Goal: Transaction & Acquisition: Purchase product/service

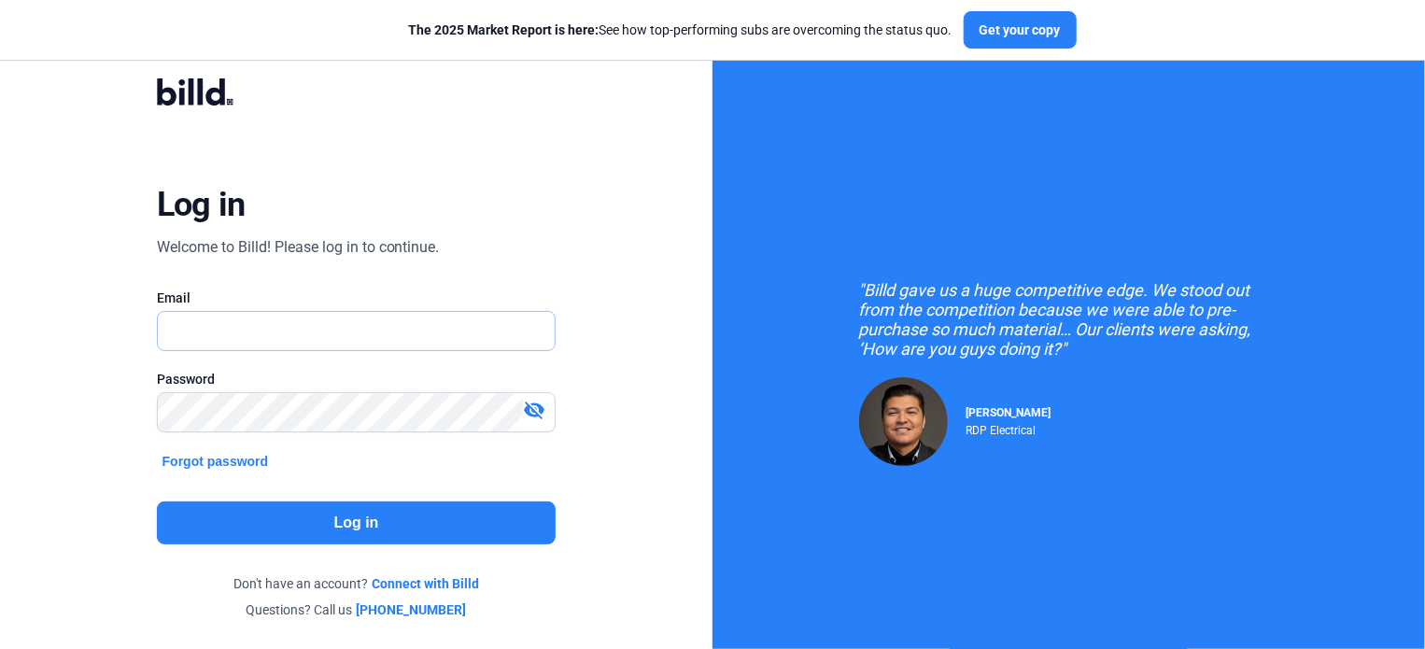
click at [339, 339] on input "text" at bounding box center [346, 331] width 377 height 38
click at [232, 318] on input "text" at bounding box center [357, 331] width 398 height 38
type input "[EMAIL_ADDRESS][DOMAIN_NAME]"
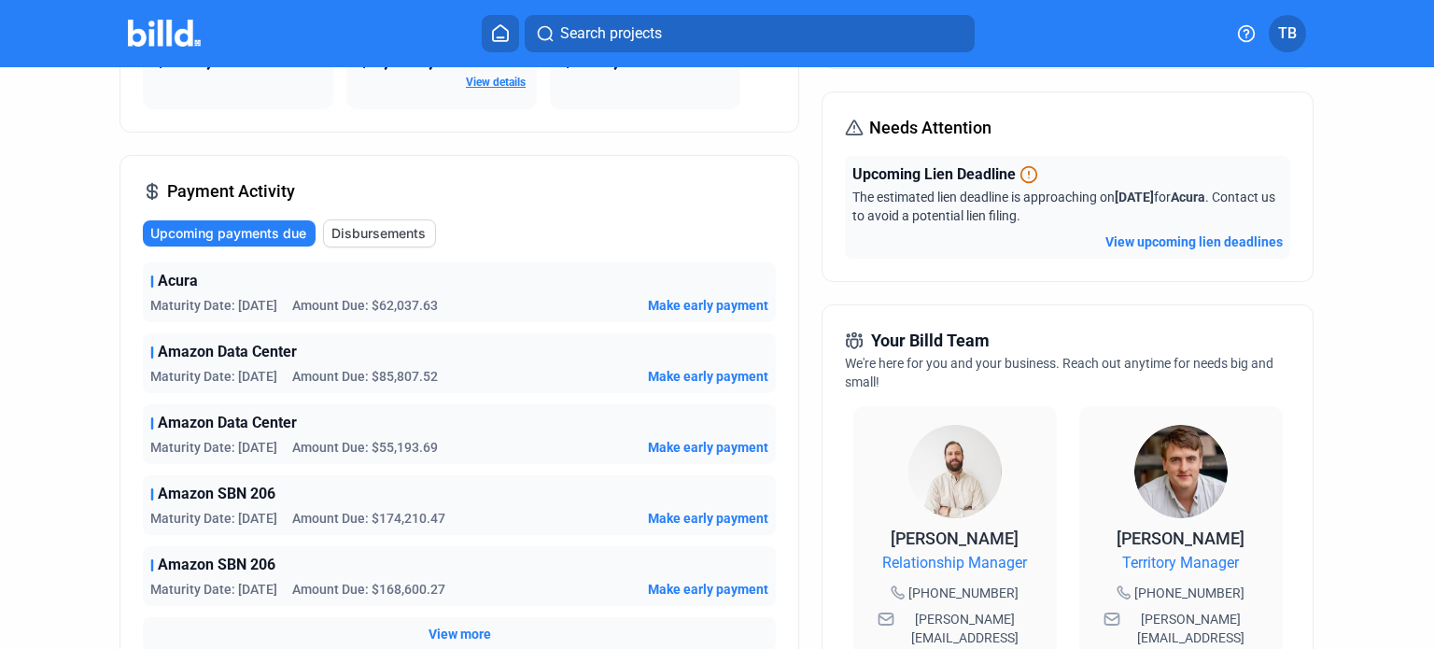
scroll to position [187, 0]
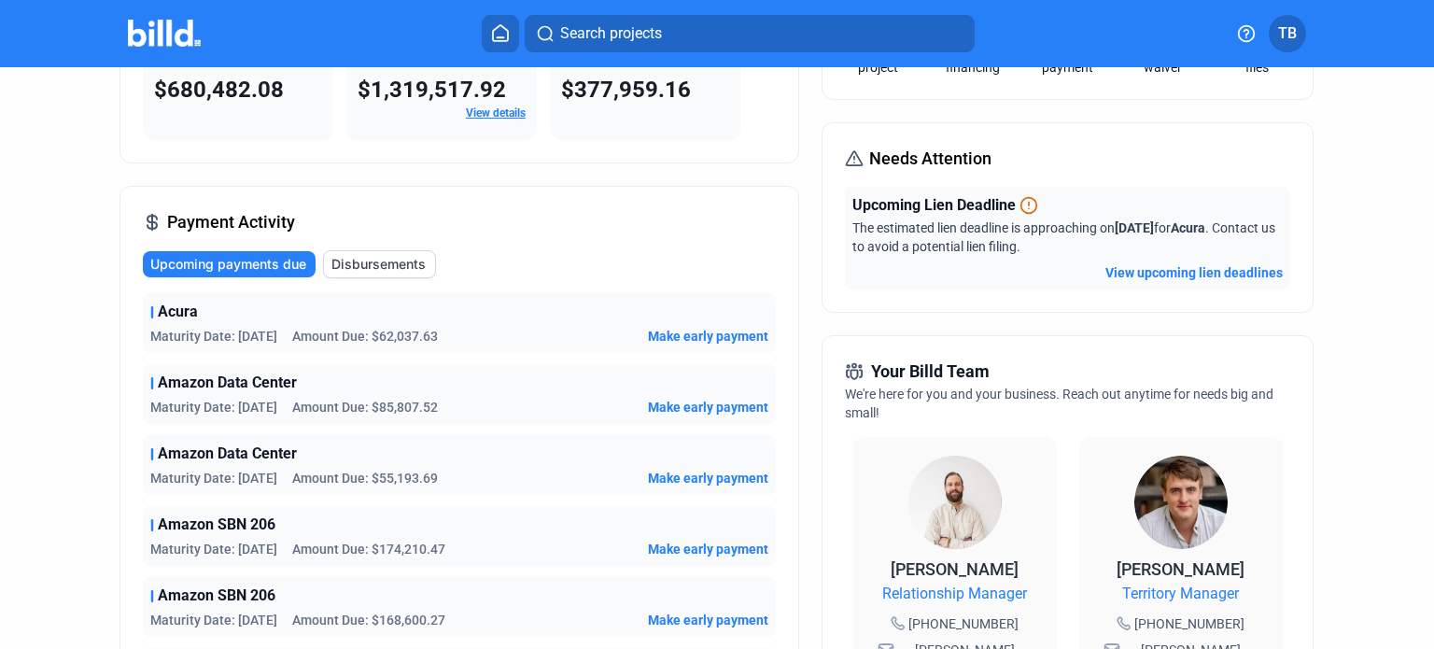
click at [684, 333] on span "Make early payment" at bounding box center [708, 336] width 120 height 19
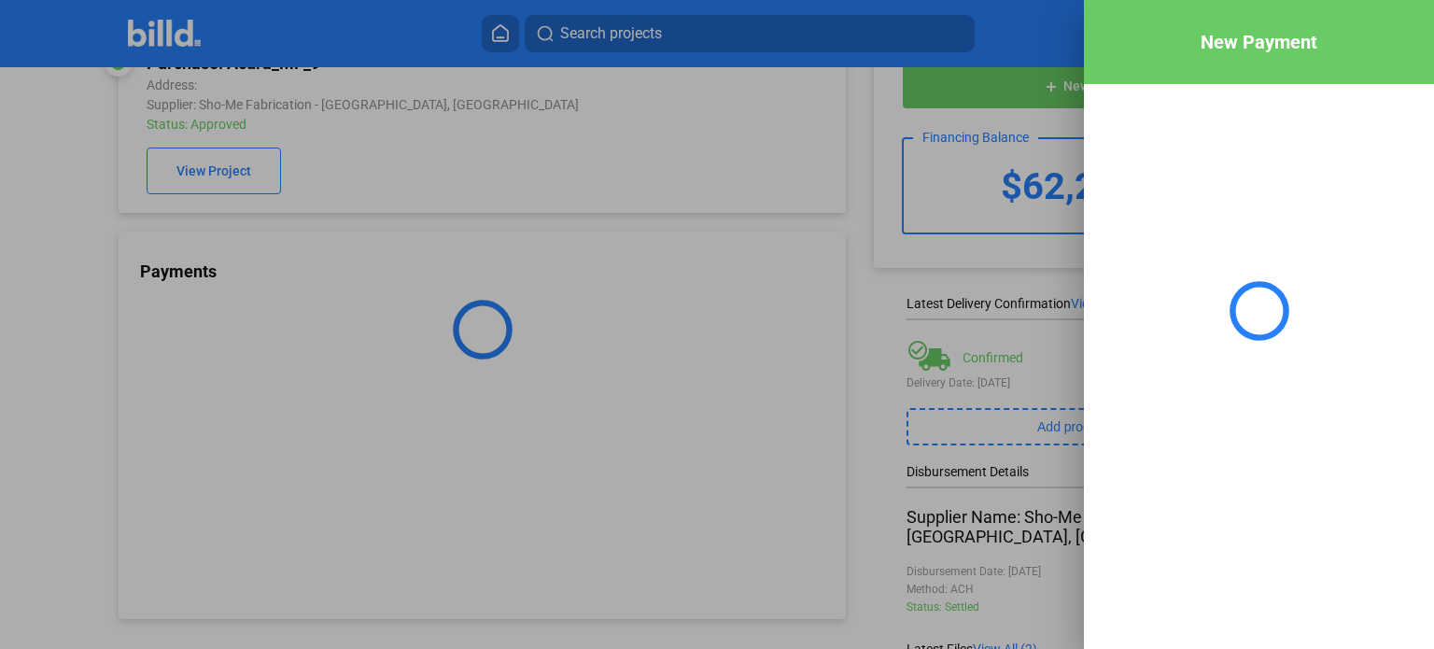
scroll to position [60, 0]
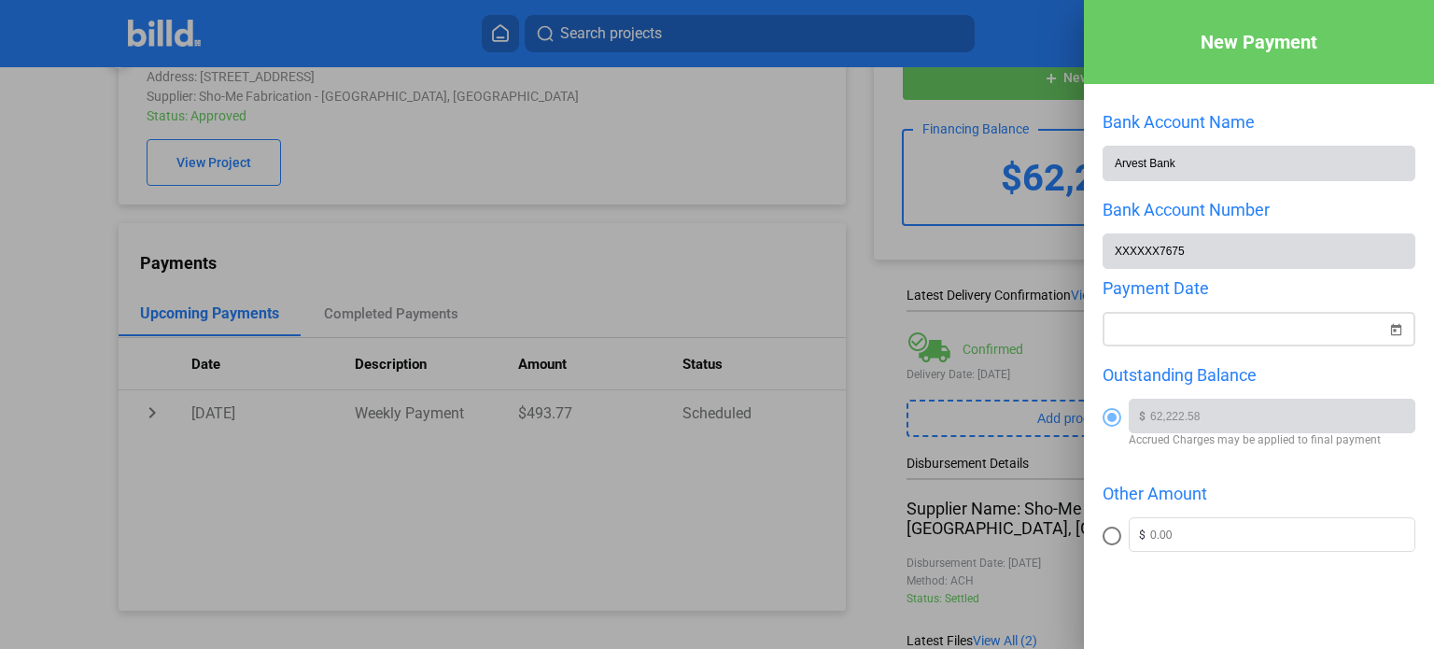
click at [1387, 331] on span "Open calendar" at bounding box center [1395, 318] width 45 height 45
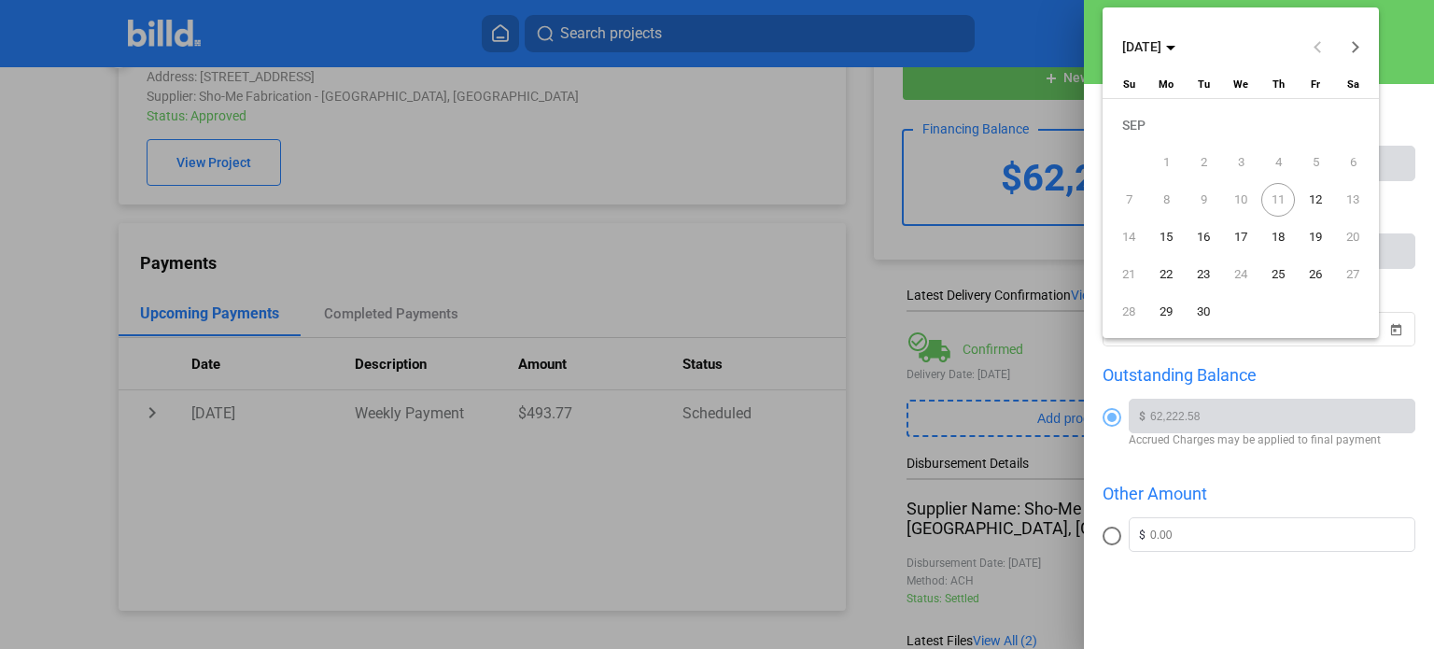
click at [1320, 193] on span "12" at bounding box center [1316, 200] width 34 height 34
type input "[DATE]"
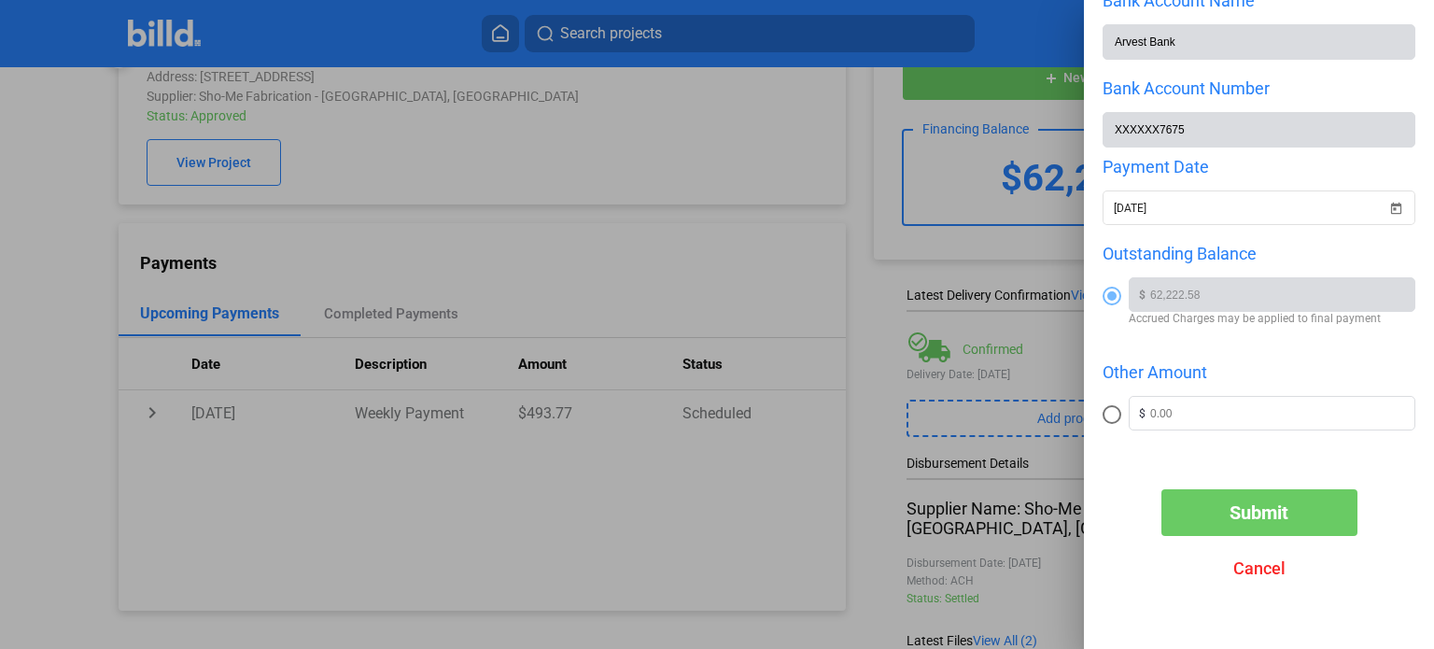
scroll to position [123, 0]
click at [1251, 518] on span "Submit" at bounding box center [1259, 512] width 59 height 22
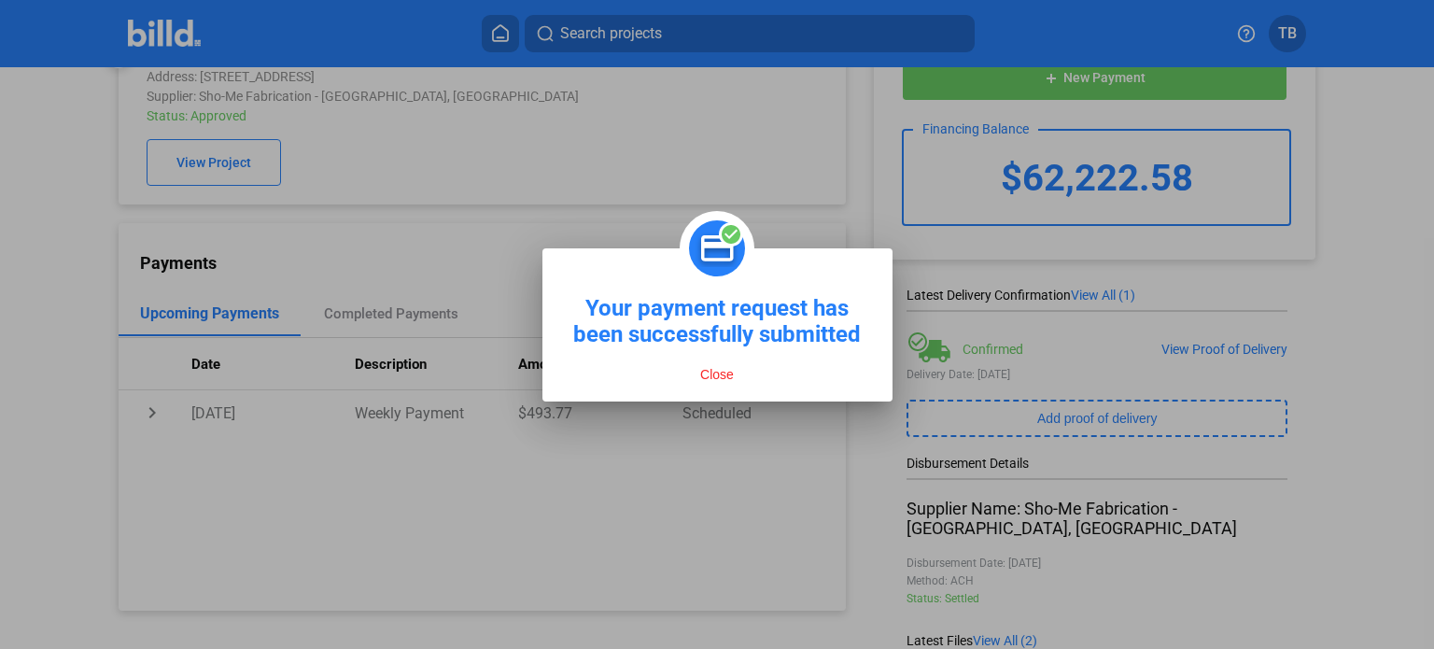
click at [717, 377] on button "Close" at bounding box center [717, 374] width 45 height 17
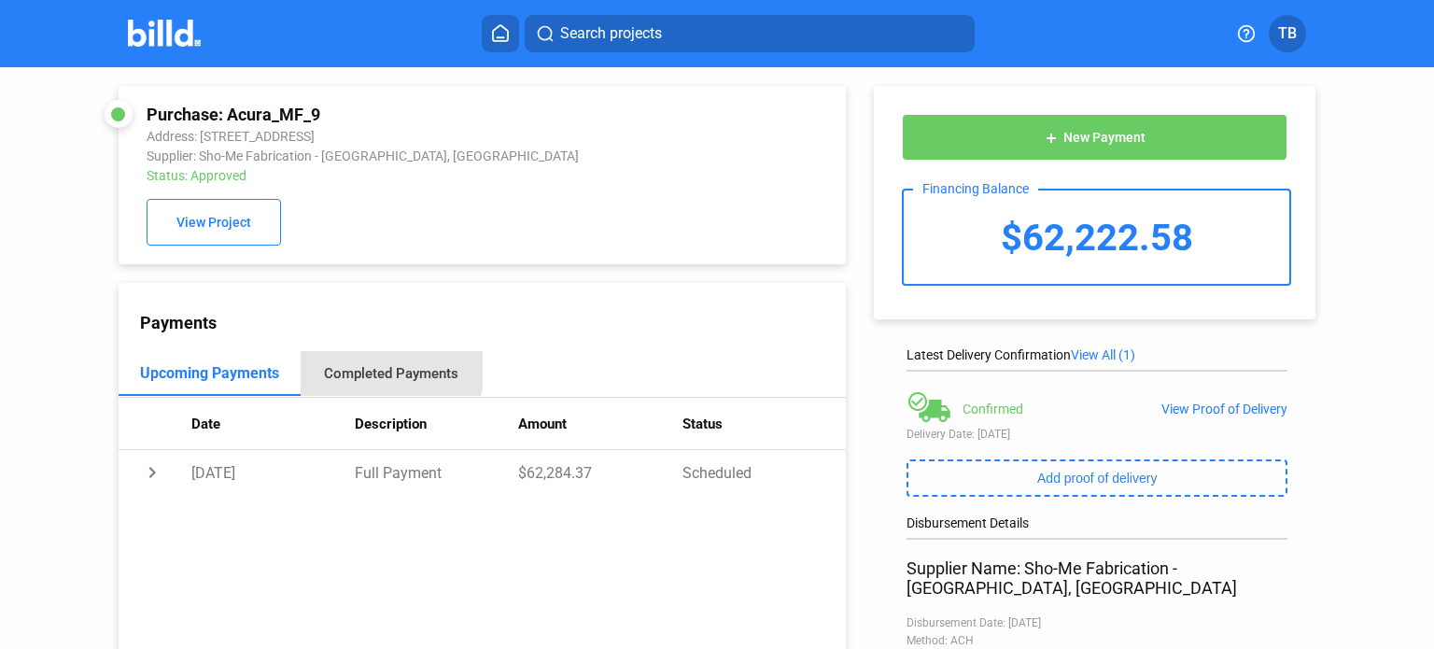
click at [381, 372] on div "Completed Payments" at bounding box center [391, 373] width 134 height 17
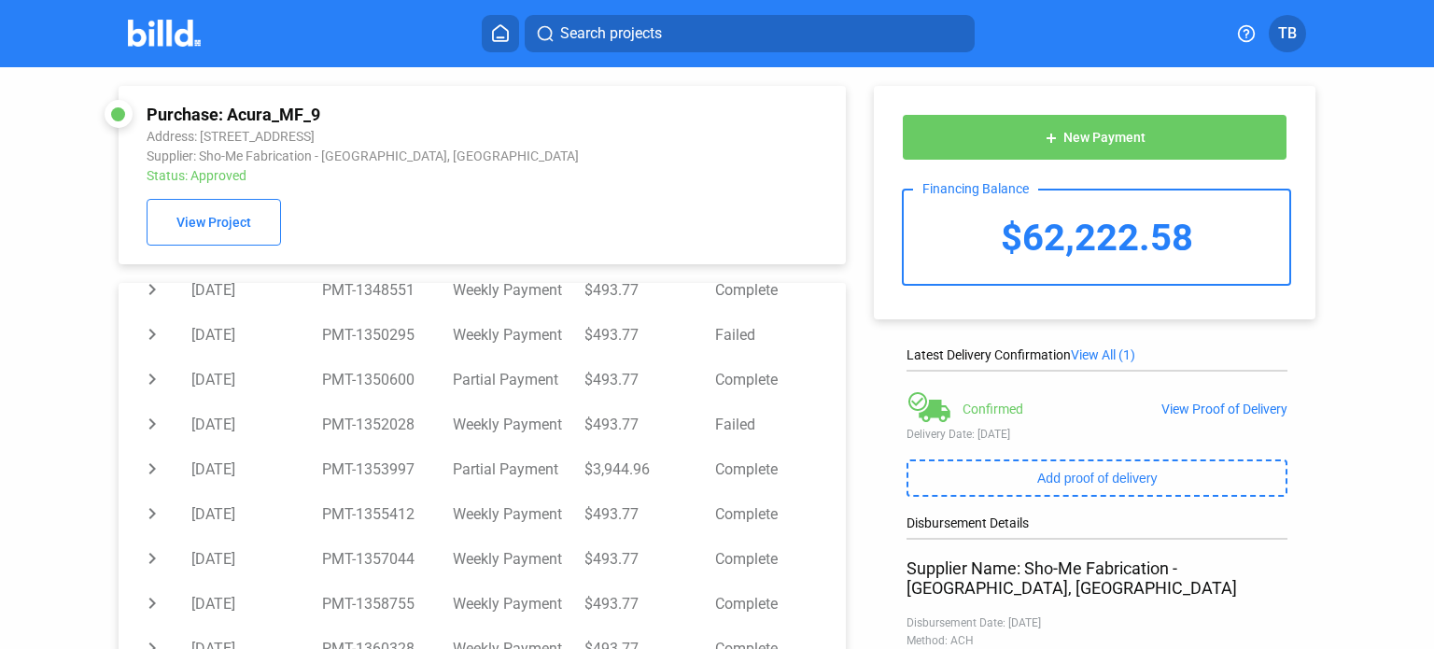
click at [140, 31] on img at bounding box center [165, 33] width 74 height 27
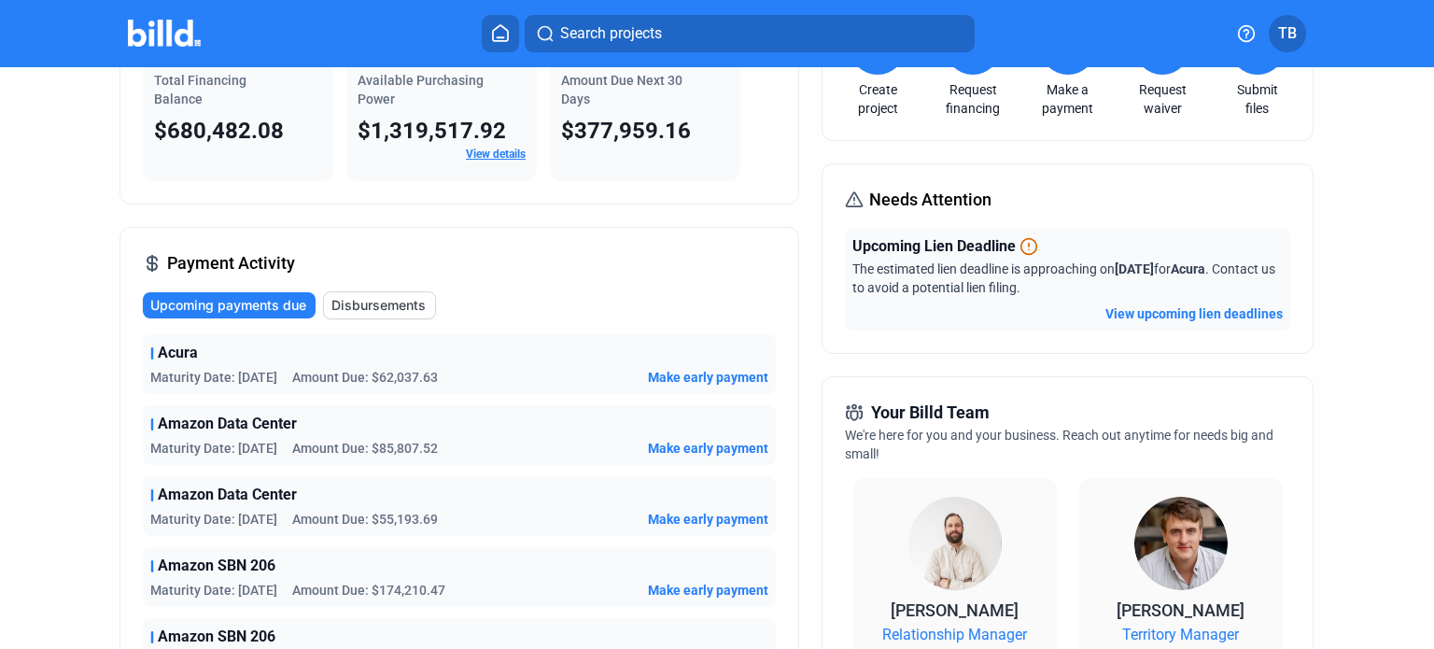
scroll to position [280, 0]
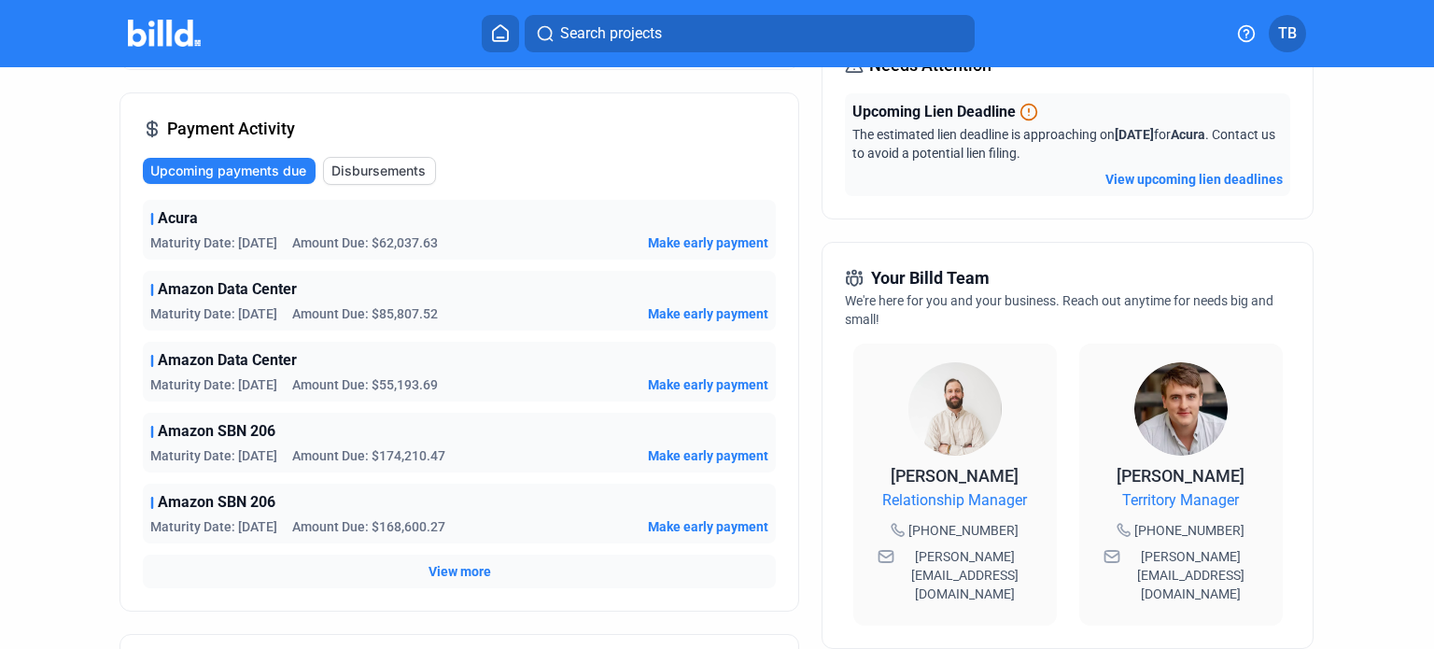
click at [464, 569] on span "View more" at bounding box center [460, 571] width 63 height 19
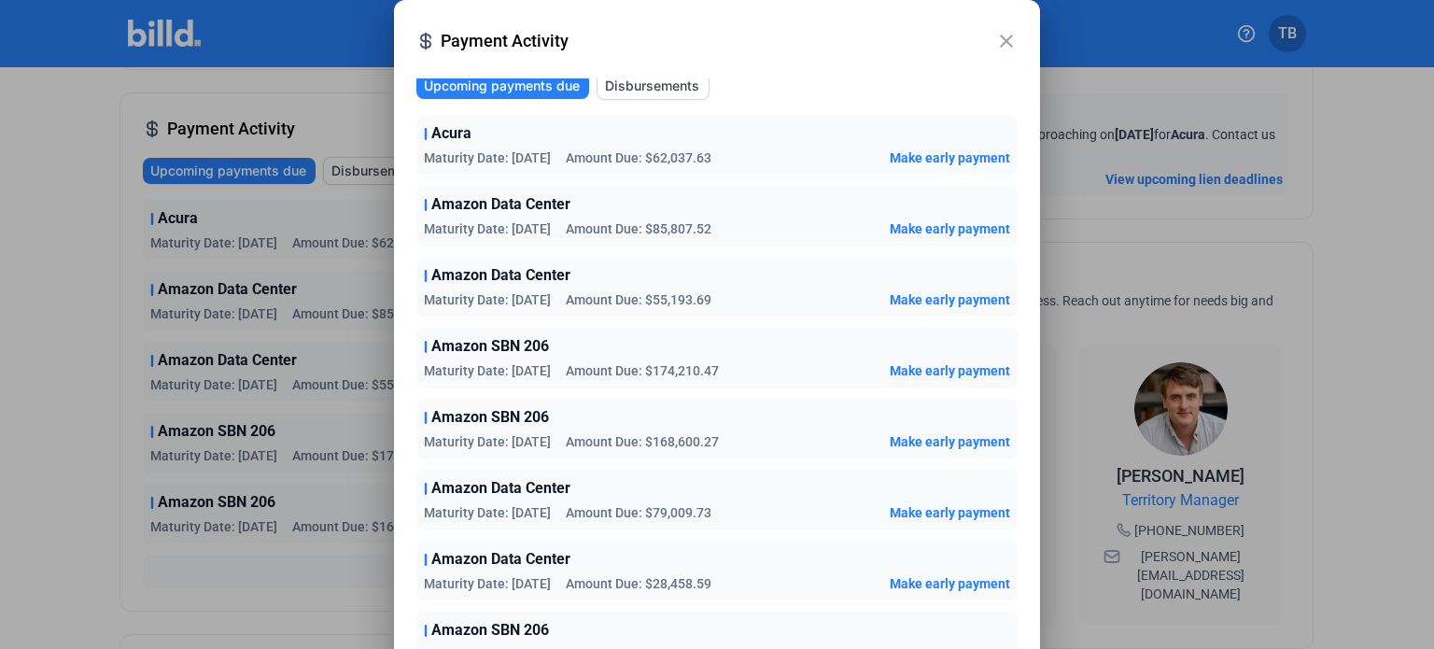
scroll to position [8, 0]
drag, startPoint x: 654, startPoint y: 34, endPoint x: 639, endPoint y: -54, distance: 89.0
click at [639, 0] on html "We value your privacy We use cookies to enhance your browsing experience, serve…" at bounding box center [717, 324] width 1434 height 649
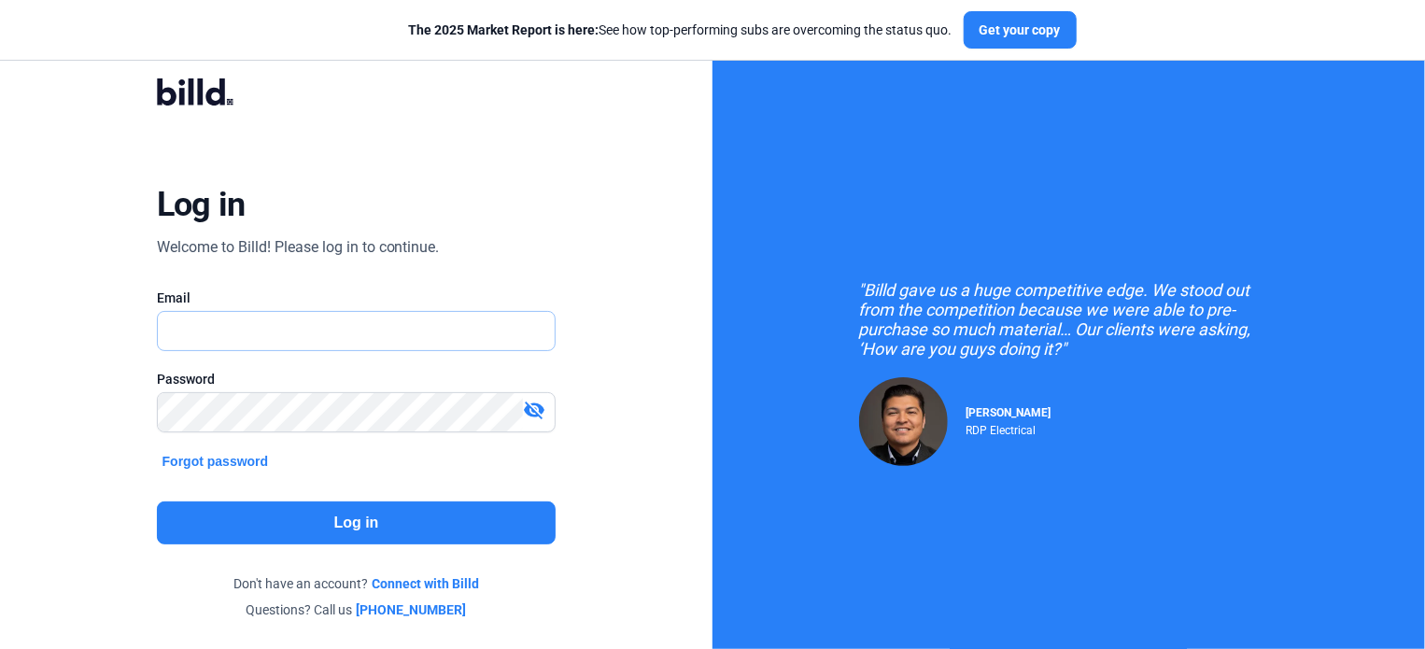
click at [301, 339] on input "text" at bounding box center [346, 331] width 377 height 38
drag, startPoint x: 231, startPoint y: 335, endPoint x: 254, endPoint y: 342, distance: 24.2
click at [231, 335] on input "text" at bounding box center [357, 331] width 398 height 38
type input "[EMAIL_ADDRESS][DOMAIN_NAME]"
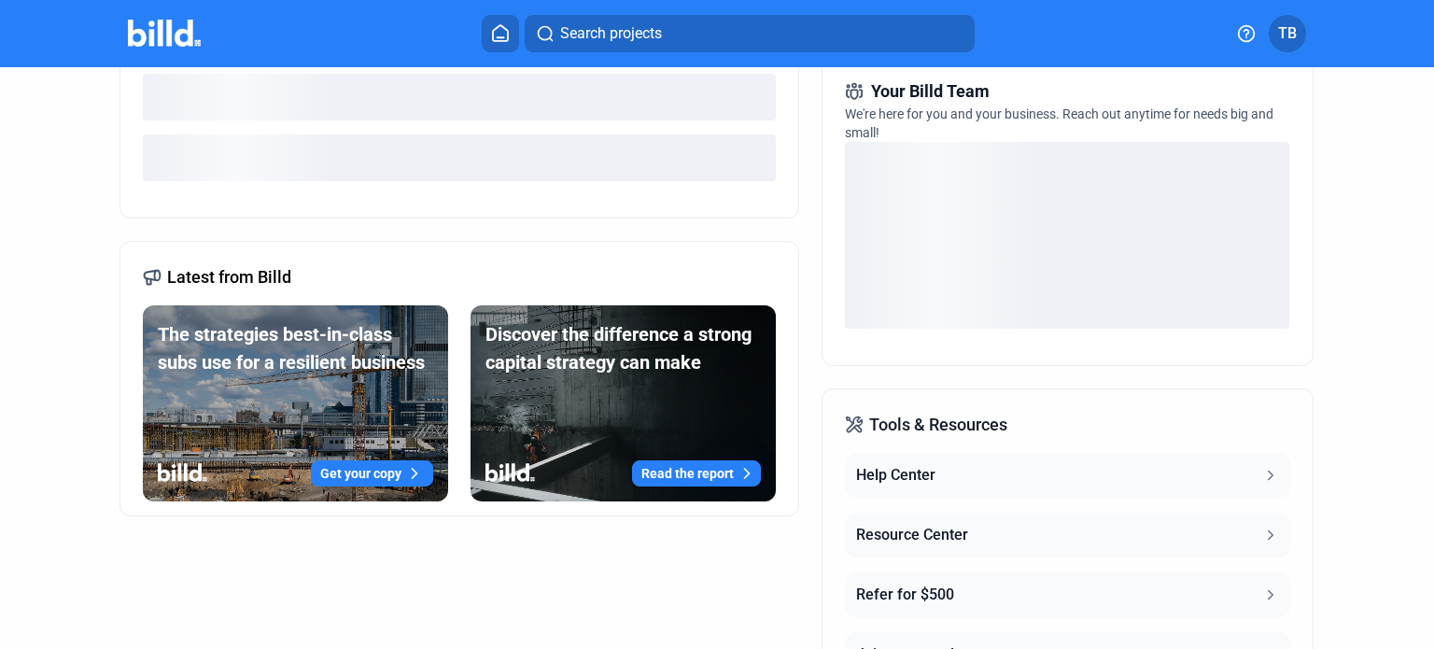
scroll to position [309, 0]
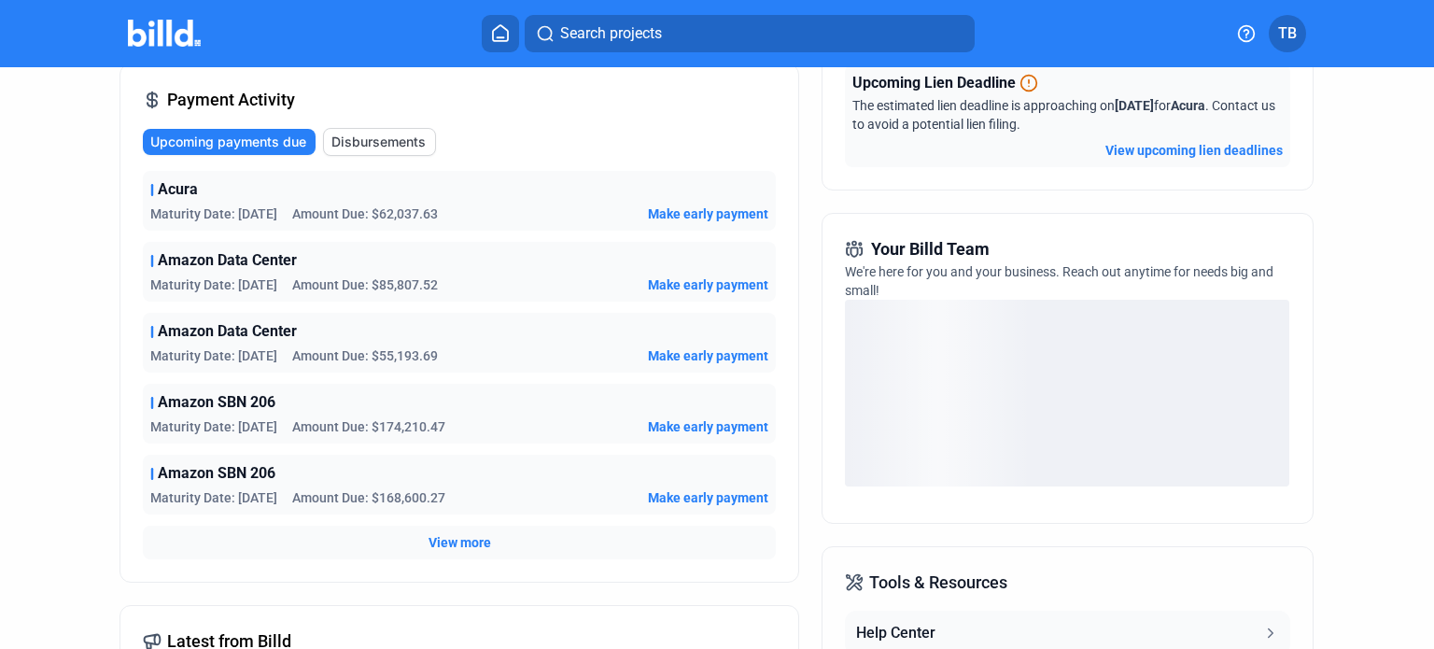
click at [200, 209] on span "Maturity Date: [DATE]" at bounding box center [213, 213] width 127 height 19
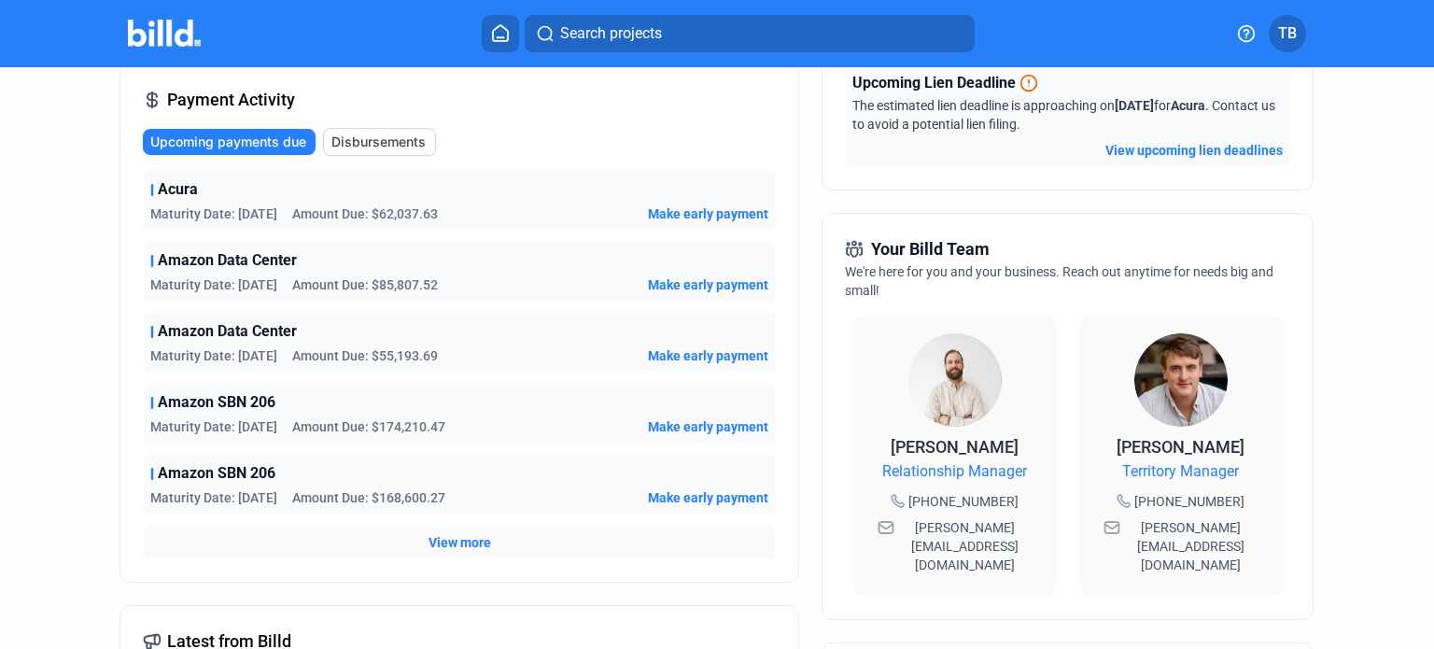
click at [168, 193] on span "Acura" at bounding box center [178, 189] width 40 height 22
click at [213, 205] on span "Maturity Date: [DATE]" at bounding box center [213, 213] width 127 height 19
click at [164, 195] on span "Acura" at bounding box center [178, 189] width 40 height 22
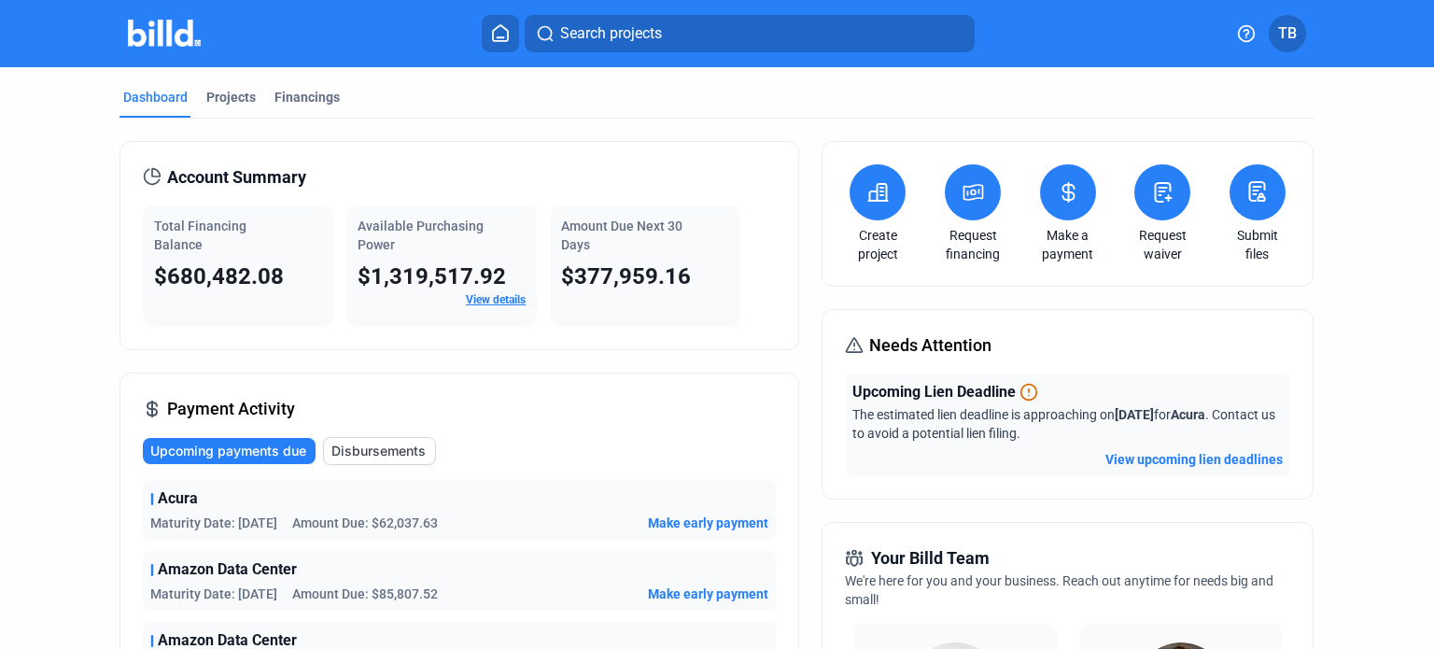
scroll to position [187, 0]
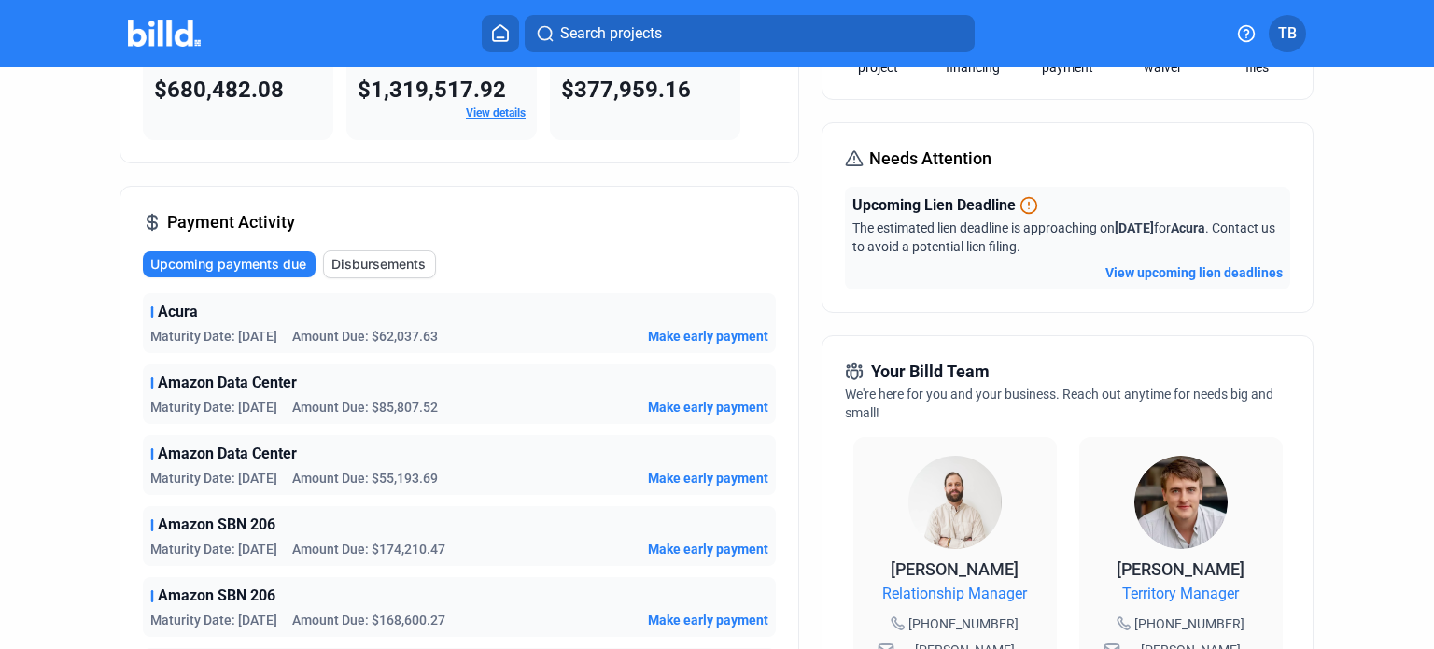
click at [352, 309] on div "Acura" at bounding box center [459, 312] width 618 height 22
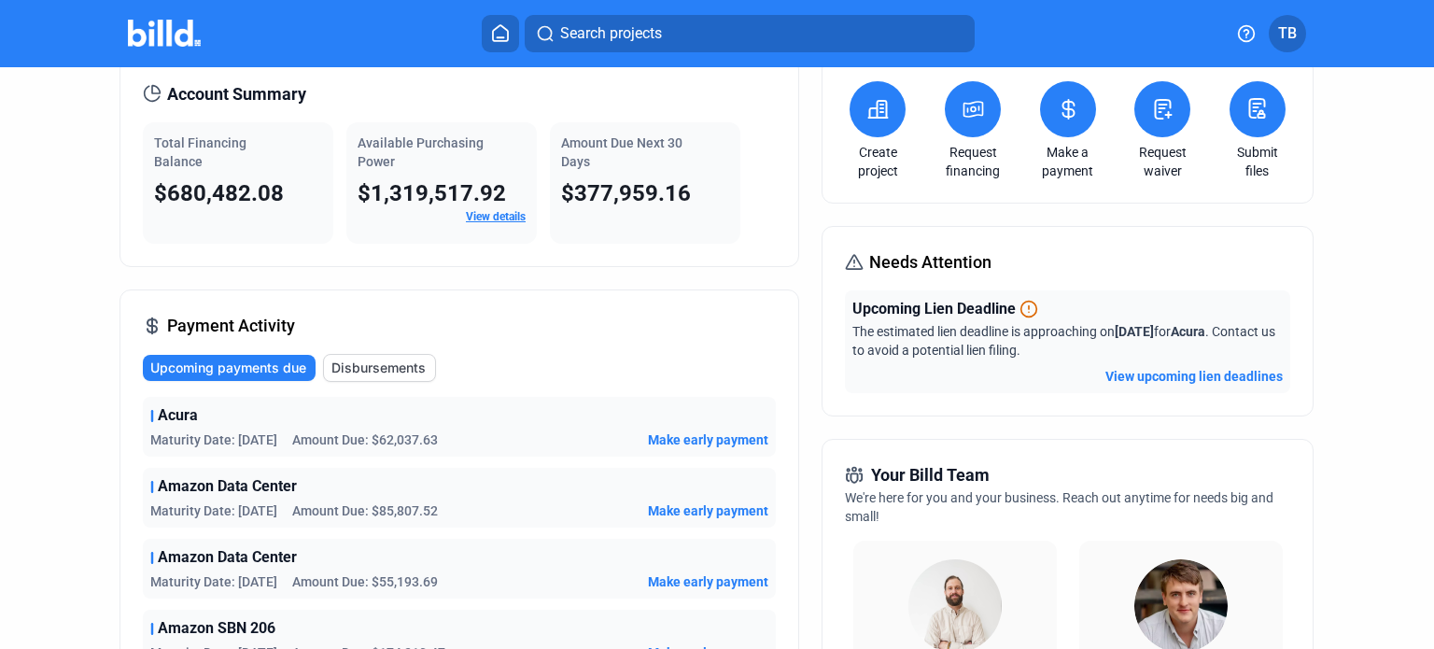
scroll to position [0, 0]
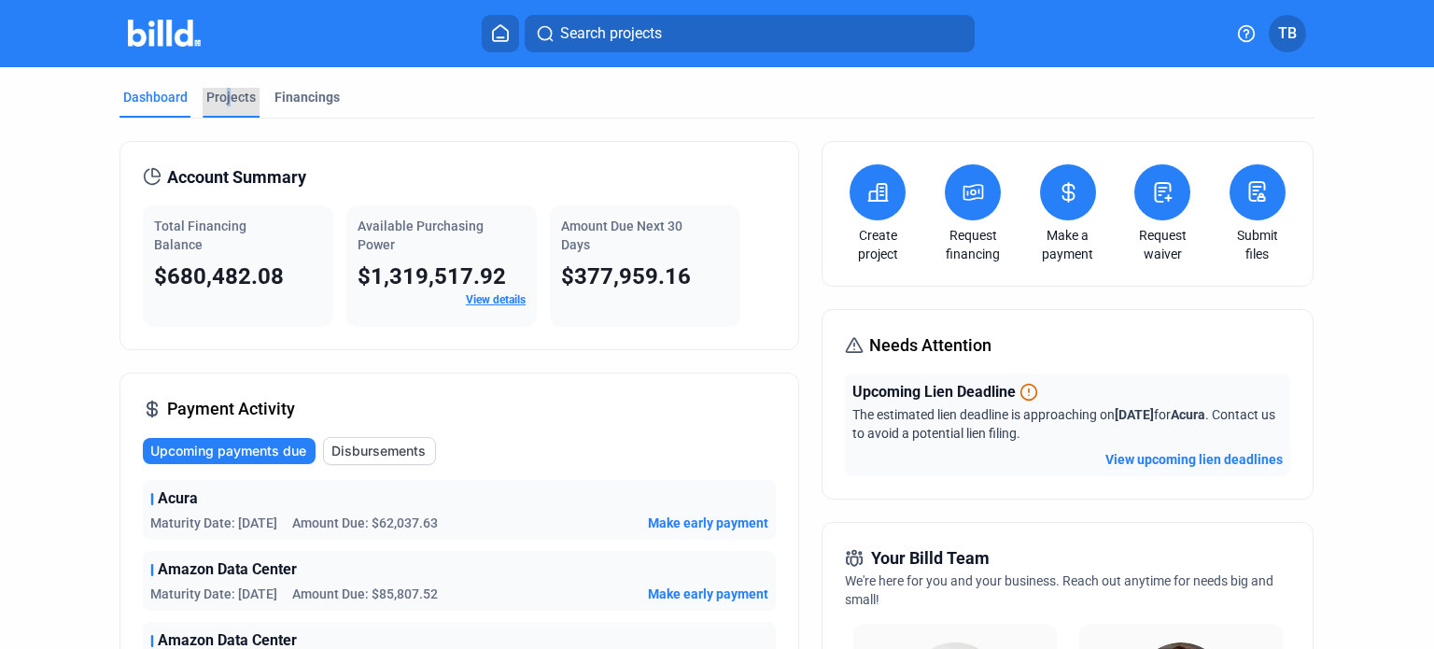
click at [222, 97] on div "Projects" at bounding box center [230, 97] width 49 height 19
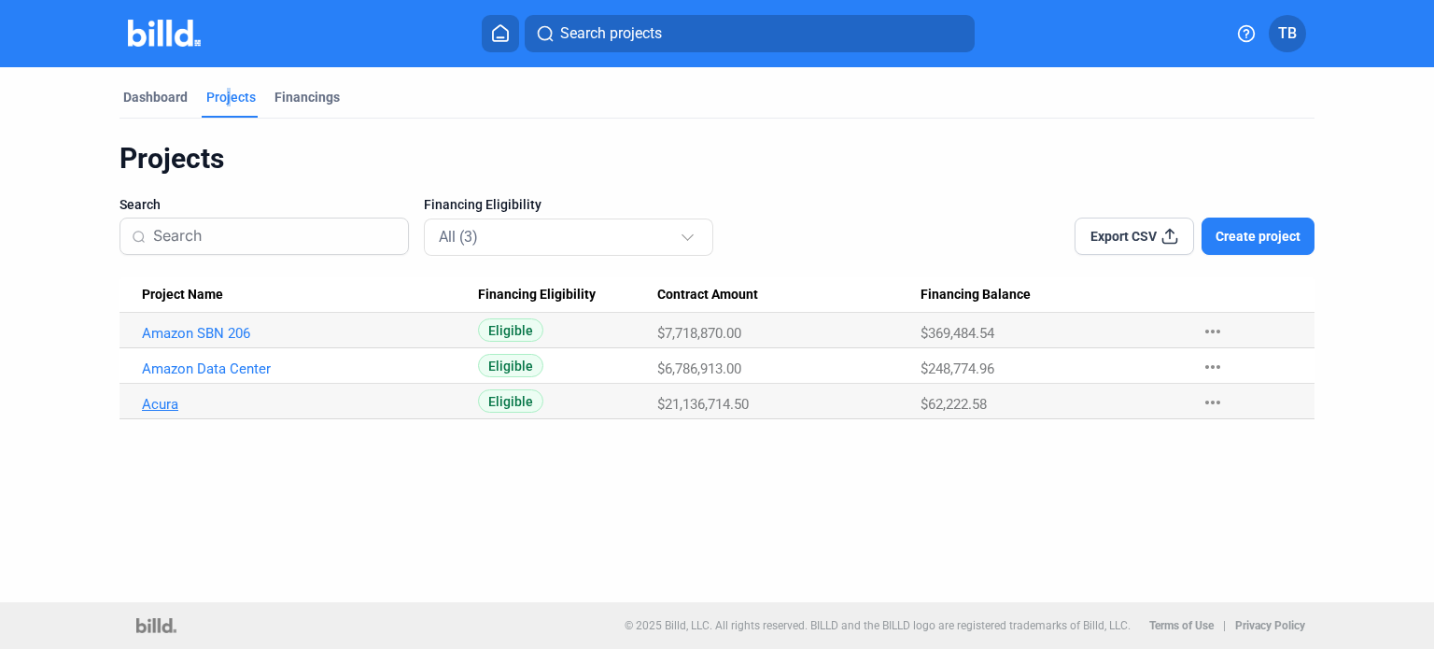
click at [163, 403] on link "Acura" at bounding box center [304, 404] width 324 height 17
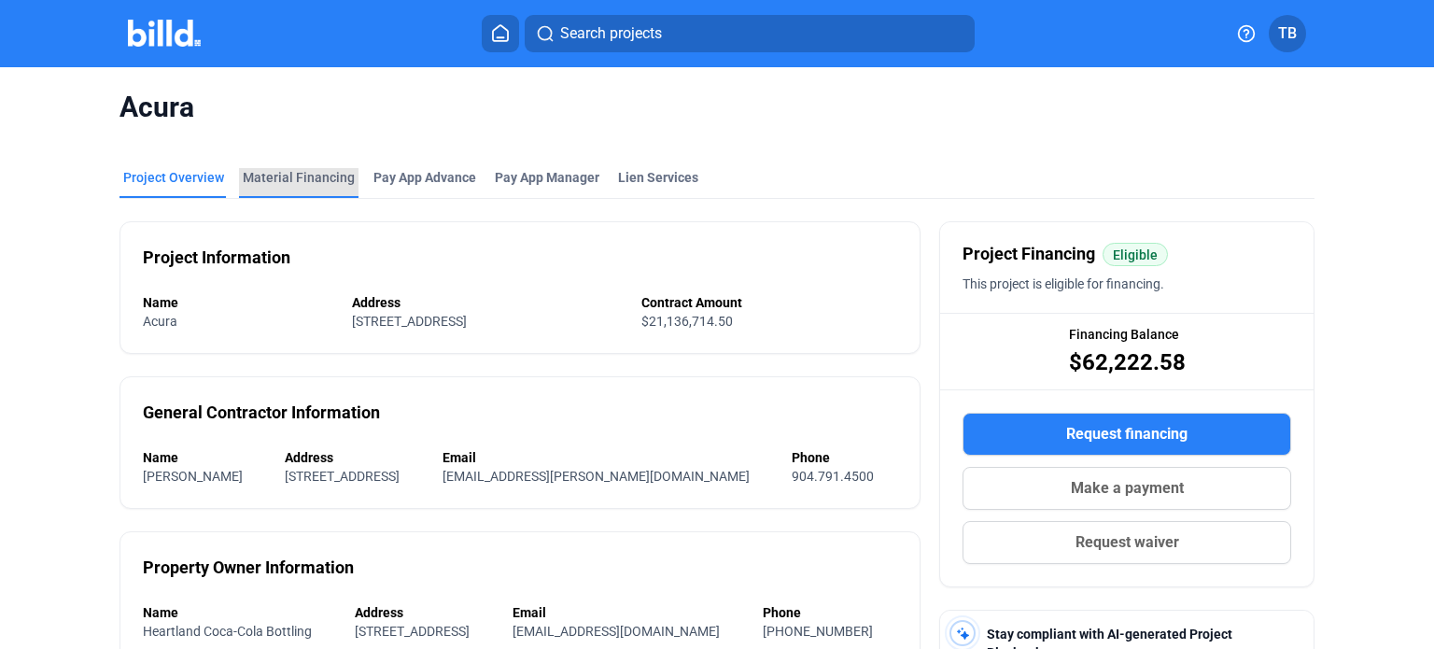
click at [297, 175] on div "Material Financing" at bounding box center [299, 177] width 112 height 19
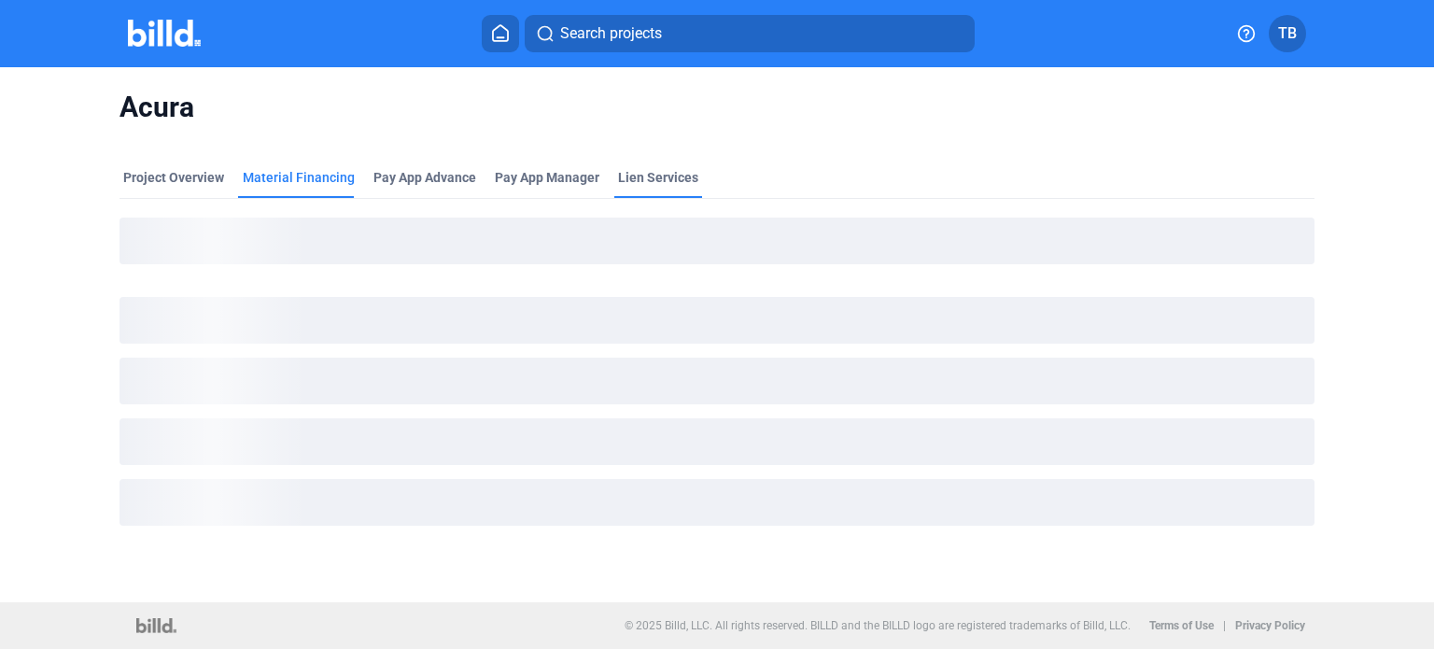
click at [657, 175] on div "Lien Services" at bounding box center [658, 177] width 80 height 19
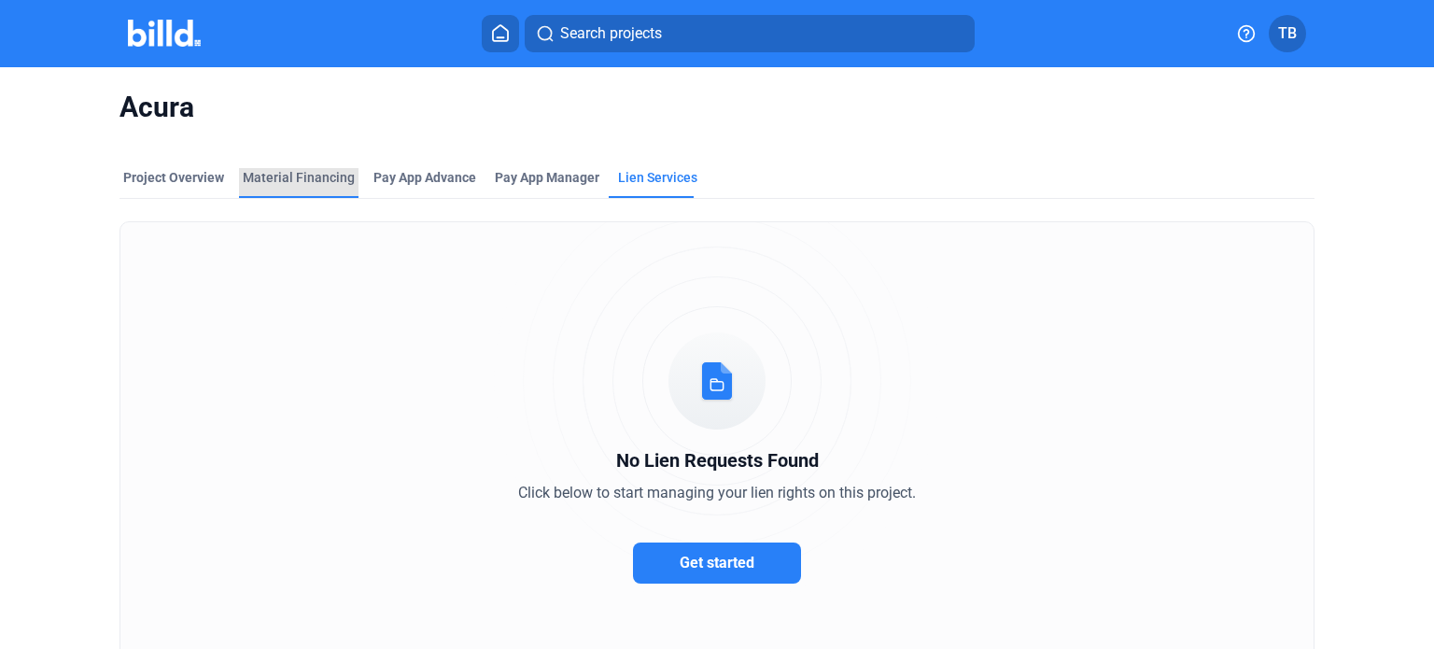
click at [314, 173] on div "Material Financing" at bounding box center [299, 177] width 112 height 19
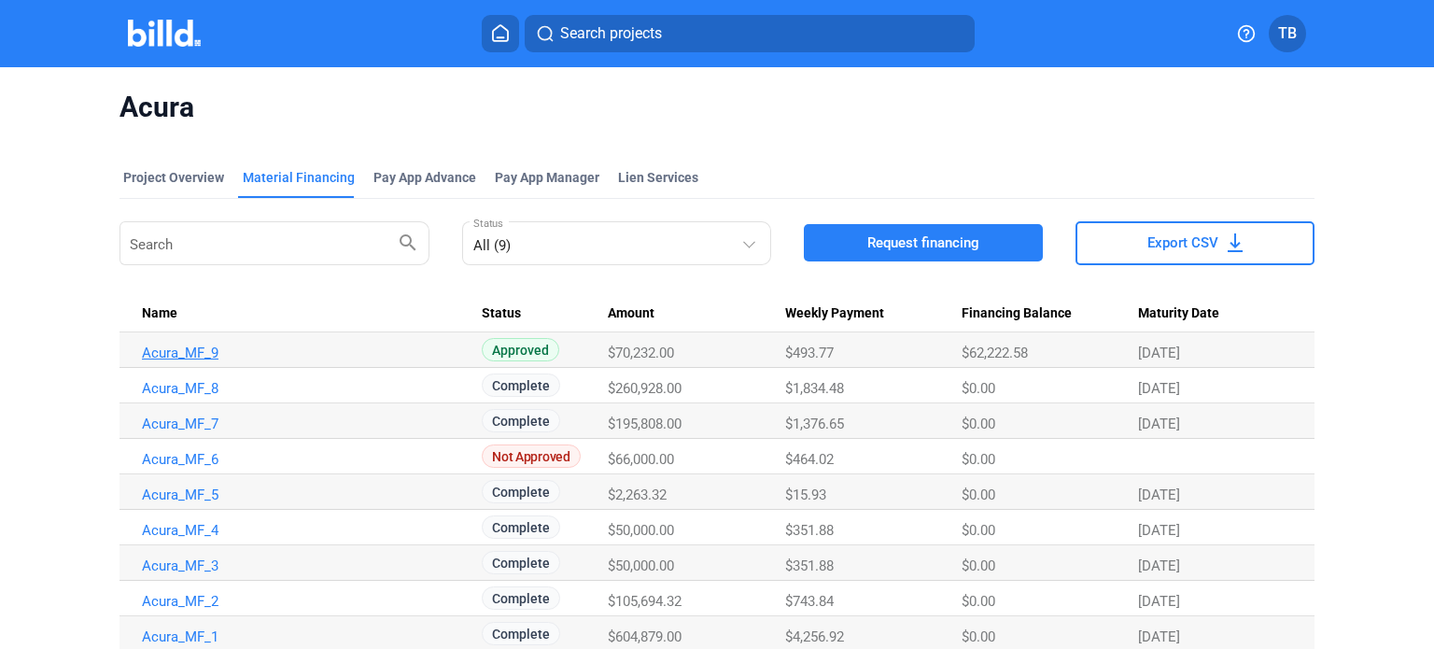
click at [167, 348] on link "Acura_MF_9" at bounding box center [304, 352] width 324 height 17
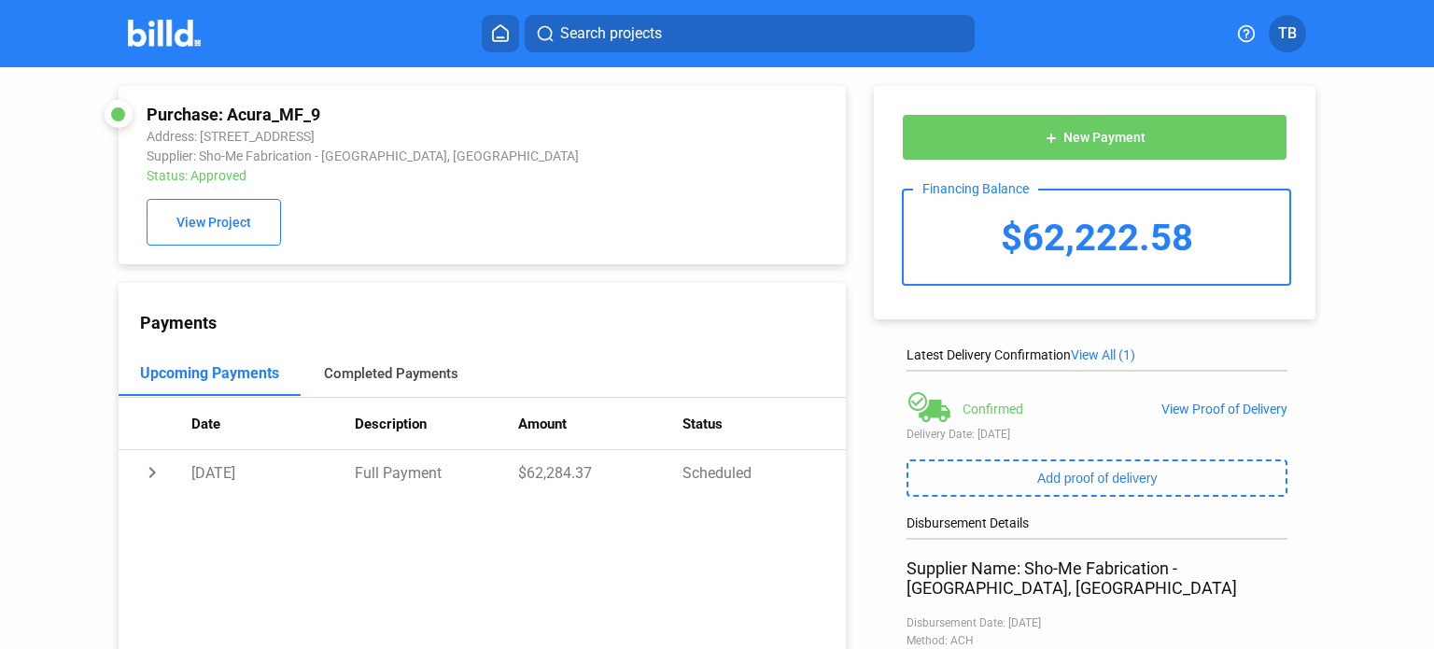
click at [409, 374] on div "Completed Payments" at bounding box center [391, 373] width 134 height 17
